Goal: Task Accomplishment & Management: Manage account settings

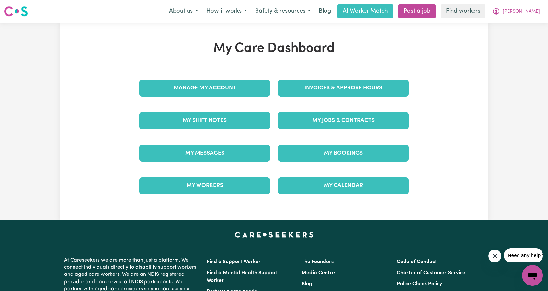
click at [337, 88] on div "Invoices & Approve Hours" at bounding box center [343, 88] width 139 height 32
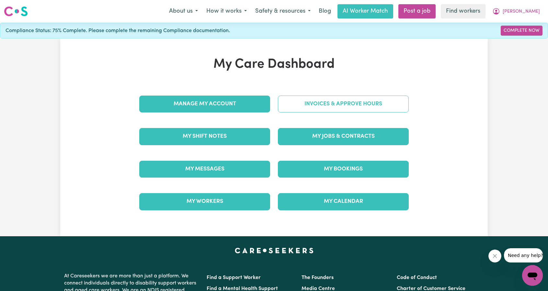
click at [335, 108] on link "Invoices & Approve Hours" at bounding box center [343, 104] width 131 height 17
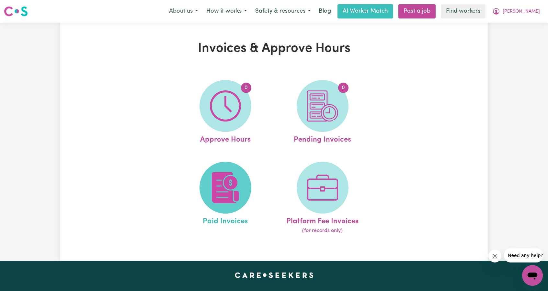
click at [239, 185] on img at bounding box center [225, 187] width 31 height 31
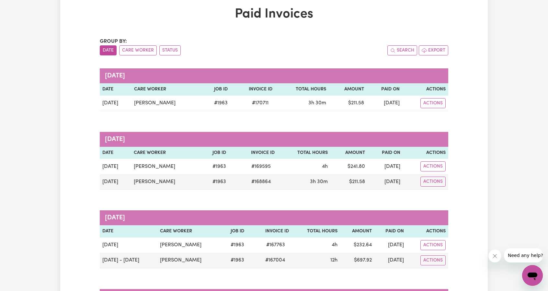
scroll to position [32, 0]
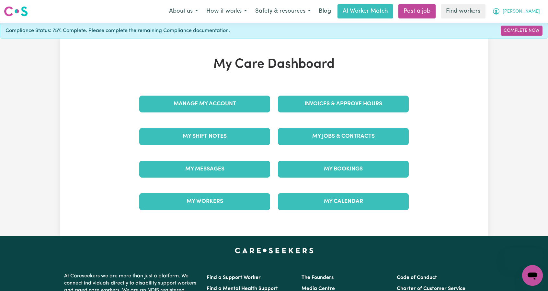
click at [536, 14] on span "[PERSON_NAME]" at bounding box center [521, 11] width 37 height 7
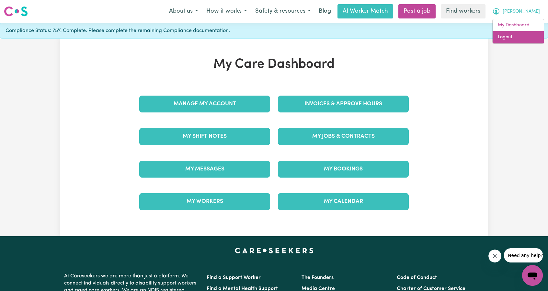
click at [514, 42] on link "Logout" at bounding box center [518, 37] width 51 height 12
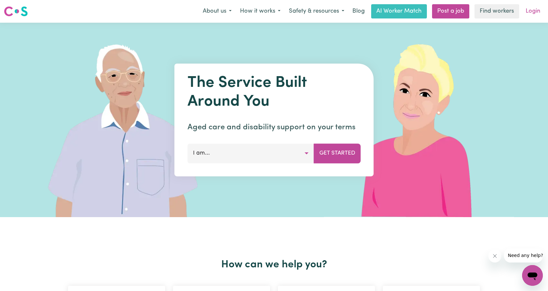
click at [538, 10] on link "Login" at bounding box center [533, 11] width 22 height 14
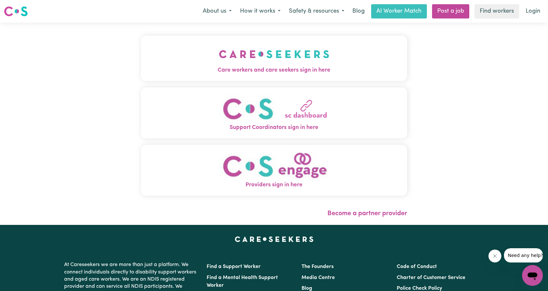
click at [259, 70] on span "Care workers and care seekers sign in here" at bounding box center [274, 70] width 266 height 8
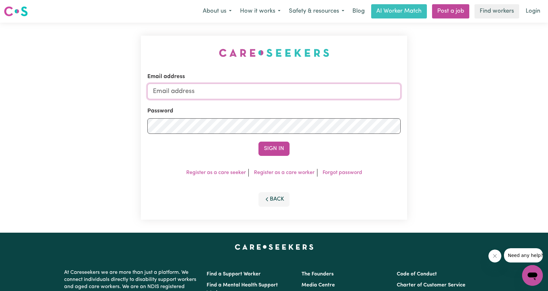
click at [248, 97] on input "Email address" at bounding box center [273, 92] width 253 height 16
drag, startPoint x: 186, startPoint y: 93, endPoint x: 370, endPoint y: 114, distance: 185.3
click at [371, 114] on form "Email address [EMAIL_ADDRESS][PERSON_NAME][DOMAIN_NAME] Password Sign In" at bounding box center [273, 114] width 253 height 83
type input "[EMAIL_ADDRESS][DOMAIN_NAME]"
click at [270, 147] on button "Sign In" at bounding box center [274, 149] width 31 height 14
